Goal: Information Seeking & Learning: Learn about a topic

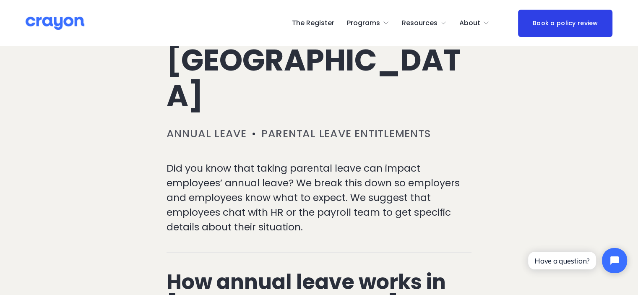
scroll to position [210, 0]
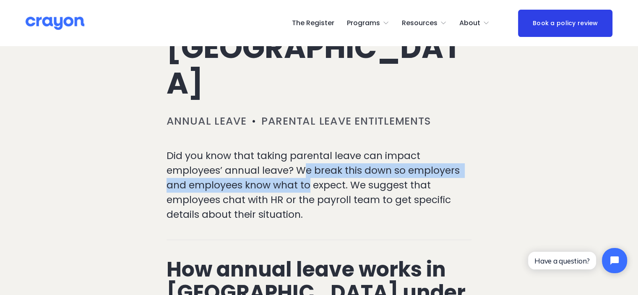
drag, startPoint x: 306, startPoint y: 135, endPoint x: 309, endPoint y: 150, distance: 14.5
click at [309, 150] on p "Did you know that taking parental leave can impact employees’ annual leave? We …" at bounding box center [318, 184] width 305 height 73
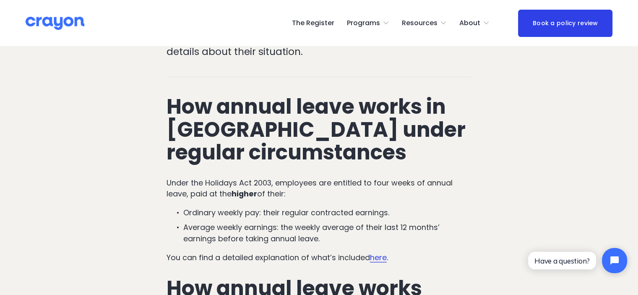
scroll to position [377, 0]
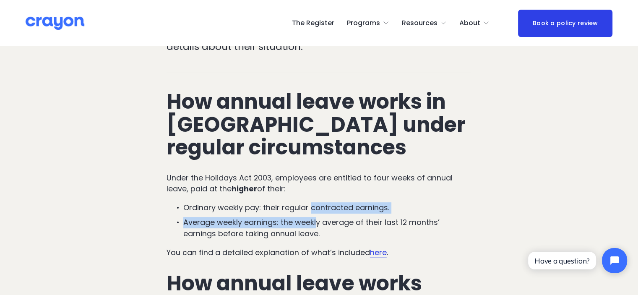
drag, startPoint x: 312, startPoint y: 175, endPoint x: 315, endPoint y: 195, distance: 19.6
click at [315, 202] on ul "Ordinary weekly pay: their regular contracted earnings. Average weekly earnings…" at bounding box center [318, 220] width 305 height 37
click at [315, 217] on p "Average weekly earnings: the weekly average of their last 12 months’ earnings b…" at bounding box center [327, 228] width 289 height 22
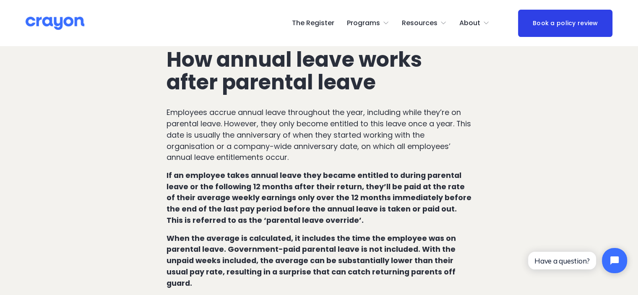
scroll to position [587, 0]
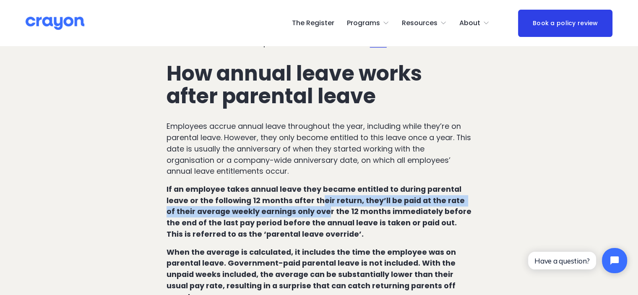
drag, startPoint x: 316, startPoint y: 165, endPoint x: 319, endPoint y: 180, distance: 15.3
click at [319, 184] on strong "If an employee takes annual leave they became entitled to during parental leave…" at bounding box center [319, 211] width 307 height 55
drag, startPoint x: 311, startPoint y: 169, endPoint x: 312, endPoint y: 184, distance: 15.2
click at [312, 184] on strong "If an employee takes annual leave they became entitled to during parental leave…" at bounding box center [319, 211] width 307 height 55
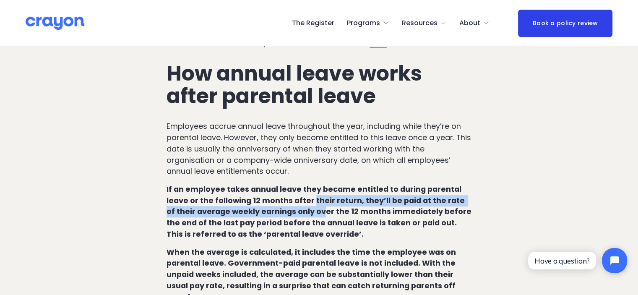
click at [312, 184] on strong "If an employee takes annual leave they became entitled to during parental leave…" at bounding box center [319, 211] width 307 height 55
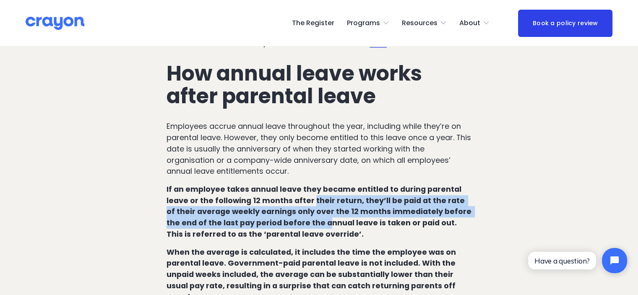
drag, startPoint x: 312, startPoint y: 171, endPoint x: 312, endPoint y: 187, distance: 15.9
click at [312, 187] on strong "If an employee takes annual leave they became entitled to during parental leave…" at bounding box center [319, 211] width 307 height 55
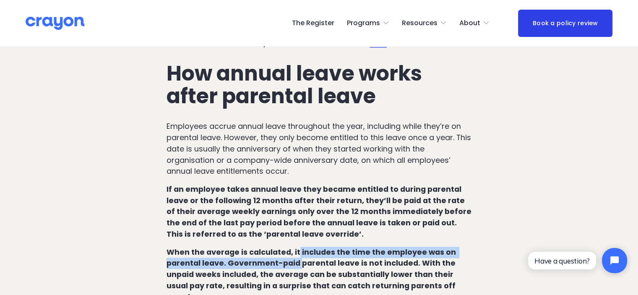
drag, startPoint x: 296, startPoint y: 219, endPoint x: 298, endPoint y: 231, distance: 12.4
click at [298, 247] on strong "When the average is calculated, it includes the time the employee was on parent…" at bounding box center [311, 274] width 291 height 55
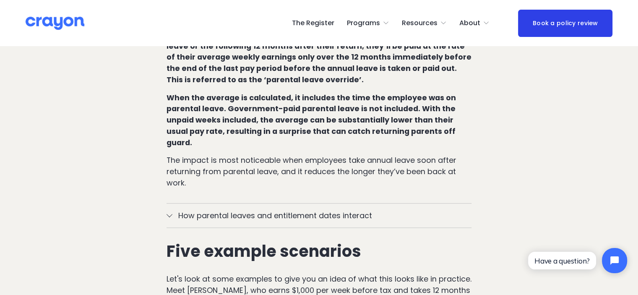
scroll to position [755, 0]
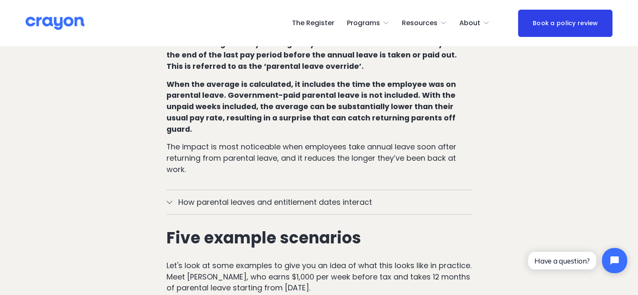
click at [174, 196] on span "How parental leaves and entitlement dates interact" at bounding box center [321, 201] width 299 height 11
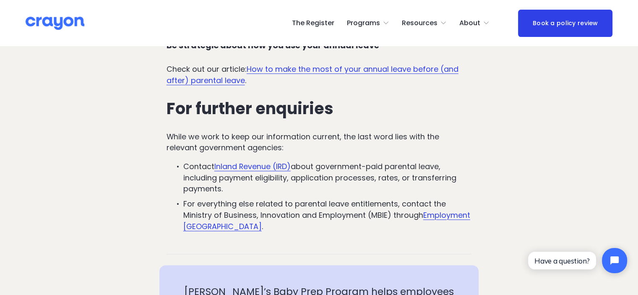
scroll to position [3691, 0]
